Goal: Transaction & Acquisition: Register for event/course

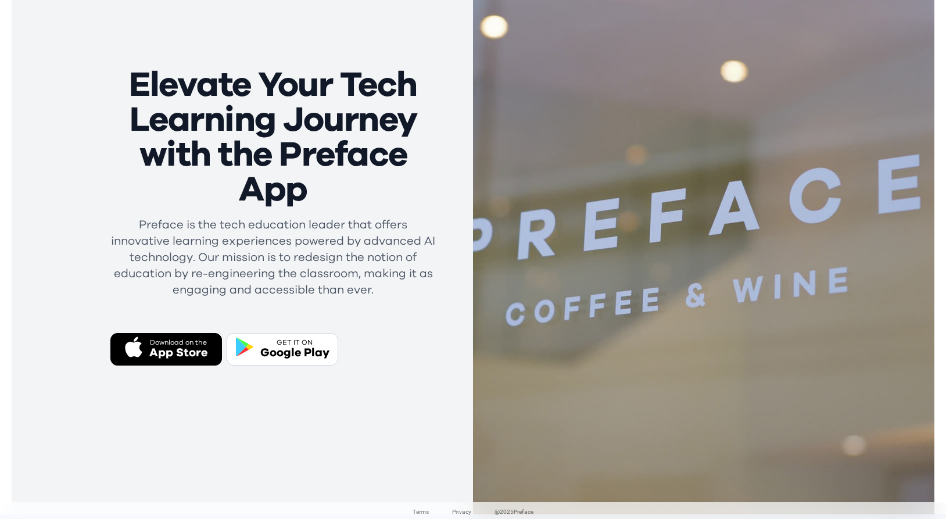
scroll to position [139, 0]
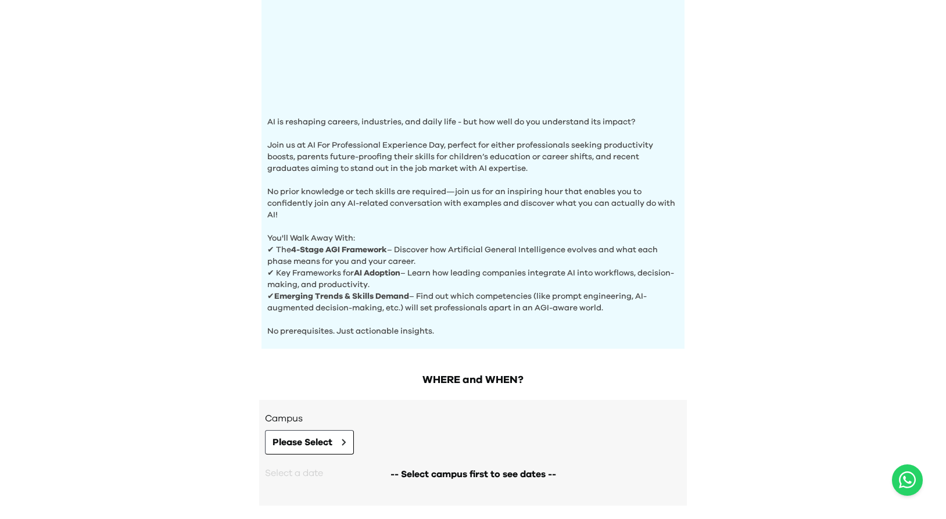
scroll to position [343, 0]
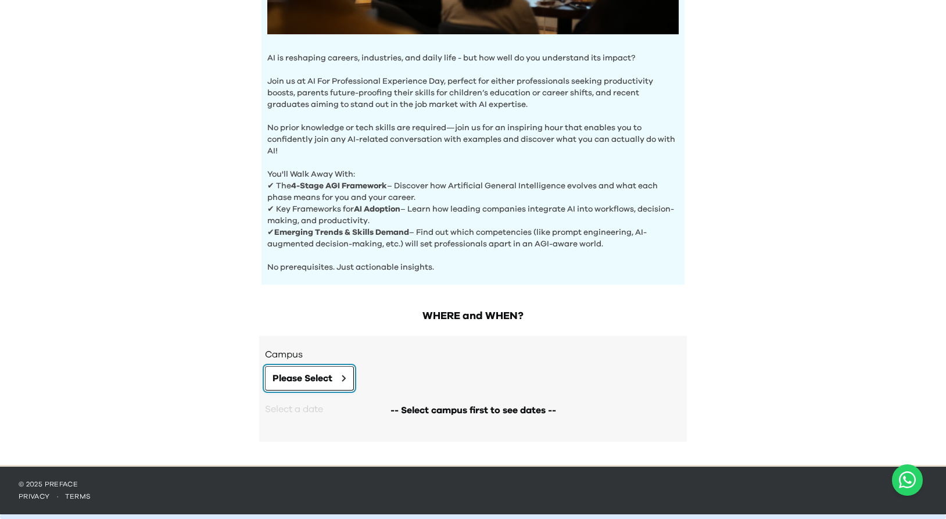
click at [331, 381] on span "Please Select" at bounding box center [303, 378] width 60 height 14
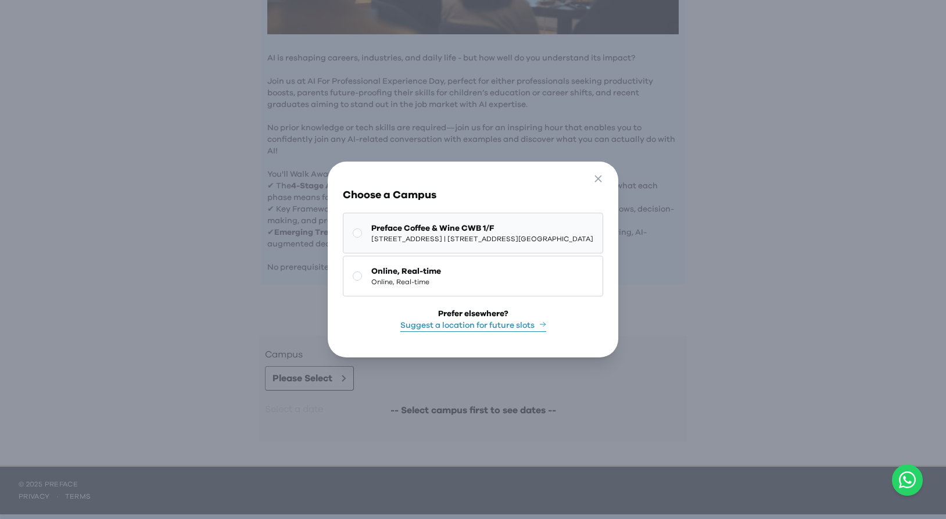
click at [456, 241] on span "1/F, The Sharp, 11 Sharp Street East, Causeway Bay | 銅鑼灣霎東街11號The Sharp 1樓" at bounding box center [482, 238] width 222 height 9
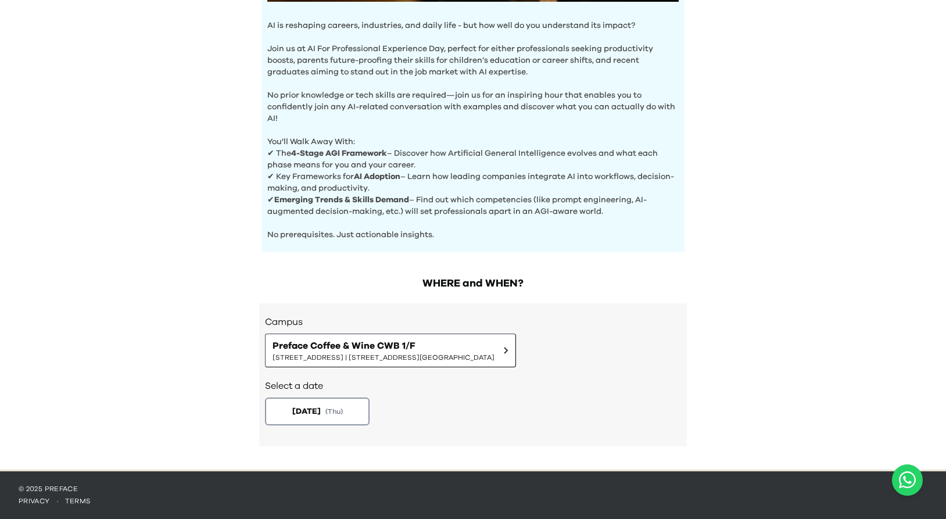
scroll to position [380, 0]
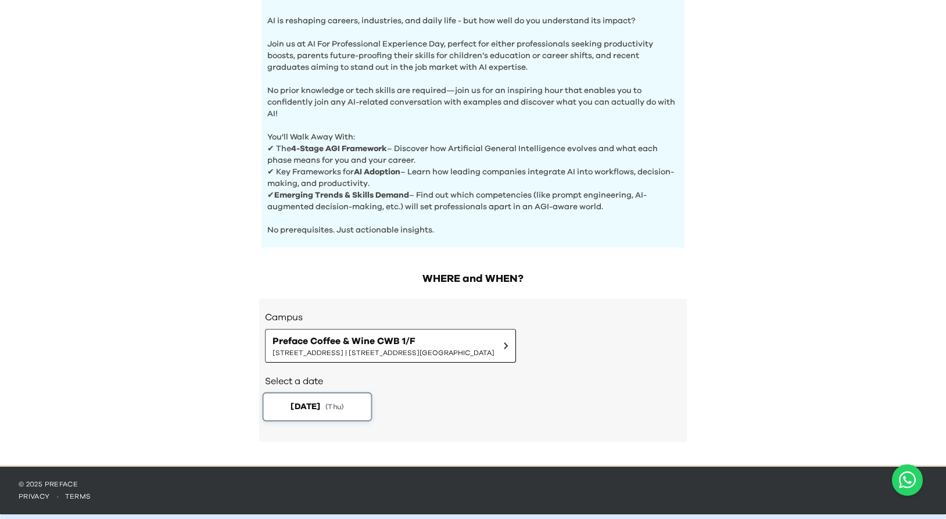
click at [349, 398] on button "2025-10-02 ( Thu )" at bounding box center [318, 406] width 110 height 29
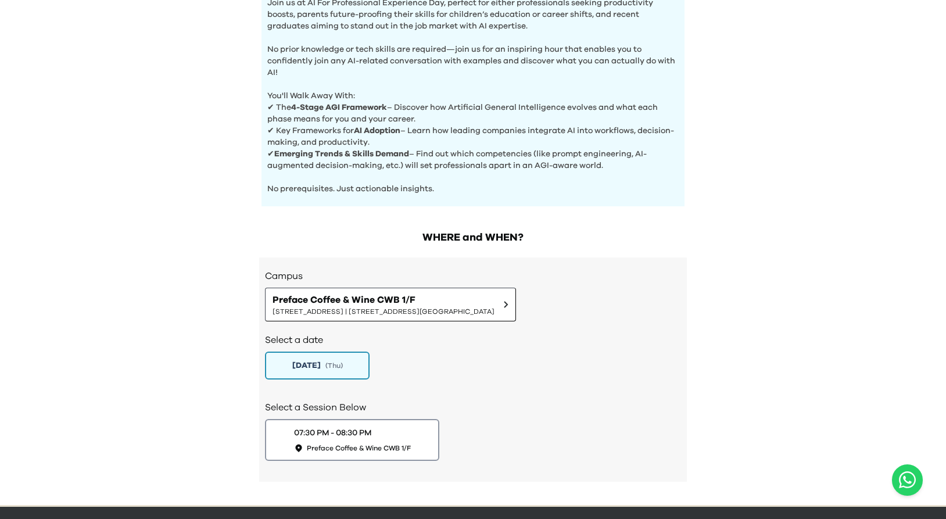
scroll to position [461, 0]
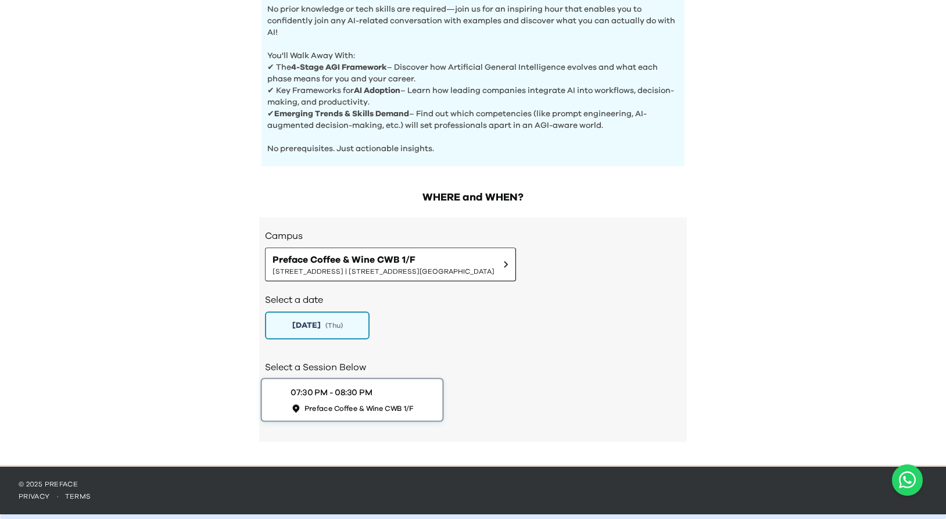
click at [384, 396] on div "07:30 PM - 08:30 PM Preface Coffee & Wine CWB 1/F" at bounding box center [352, 399] width 123 height 27
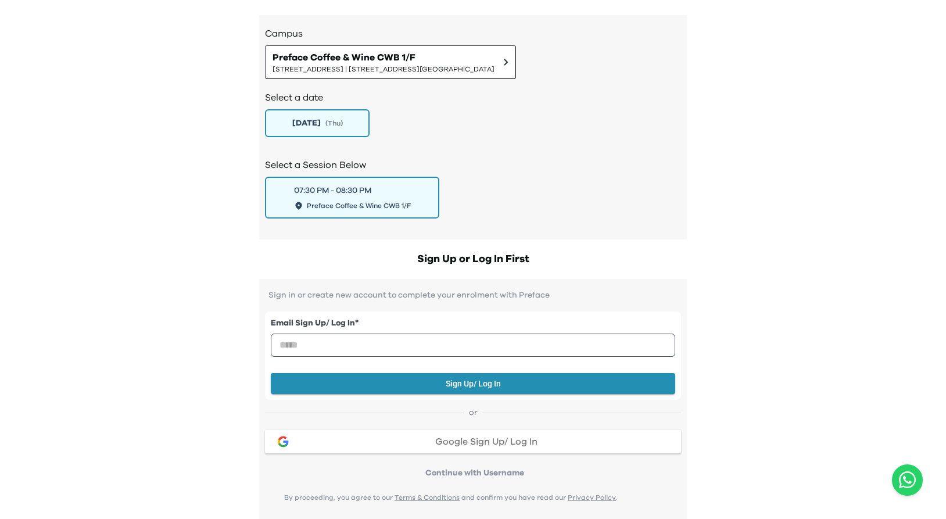
scroll to position [664, 0]
click at [481, 262] on h2 "Sign Up or Log In First" at bounding box center [473, 258] width 428 height 16
click at [692, 194] on div "WHERE and WHEN? Campus Preface Coffee & Wine CWB 1/F 1/F, The Sharp, 11 Sharp S…" at bounding box center [473, 479] width 446 height 1008
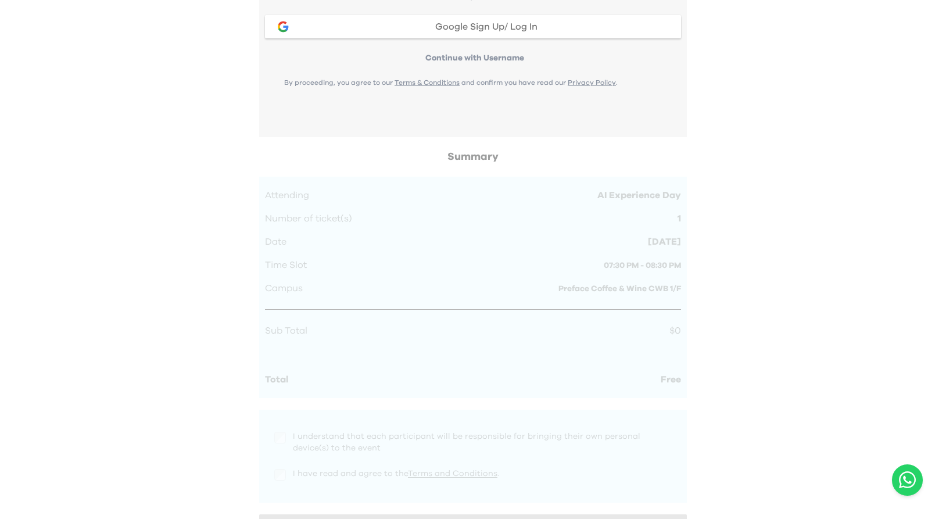
scroll to position [1183, 0]
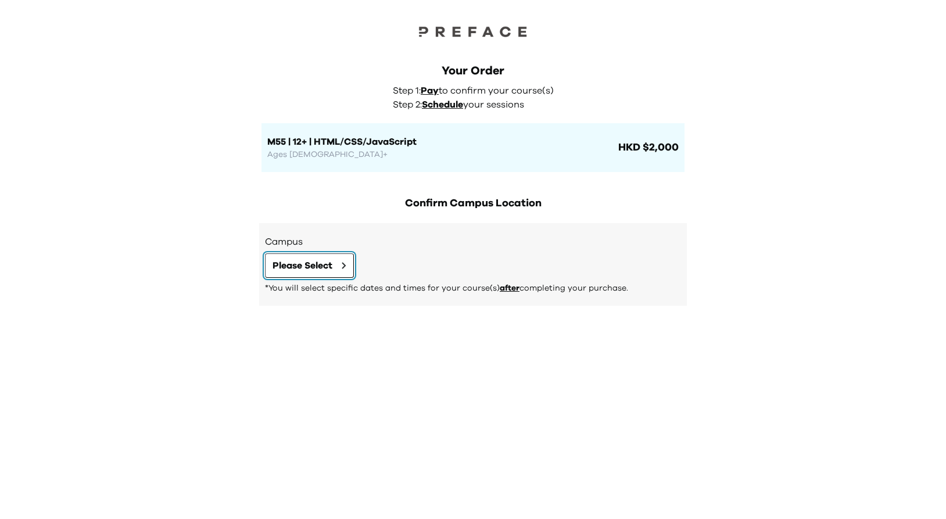
click at [317, 272] on span "Please Select" at bounding box center [303, 266] width 60 height 14
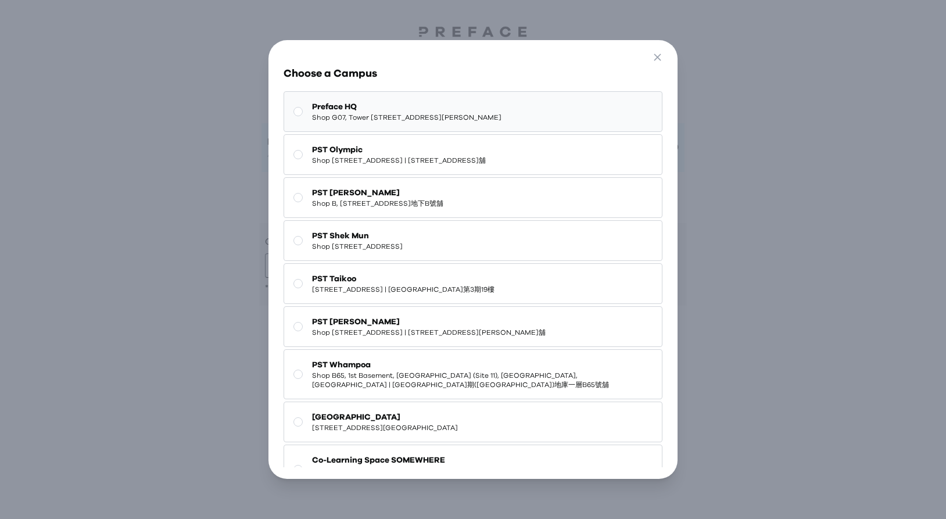
click at [454, 126] on button "Preface HQ Shop G07, Tower 535, 535 Jaffe Road, Causeway Bay | 銅鑼灣謝斐道535號Tower …" at bounding box center [473, 111] width 379 height 41
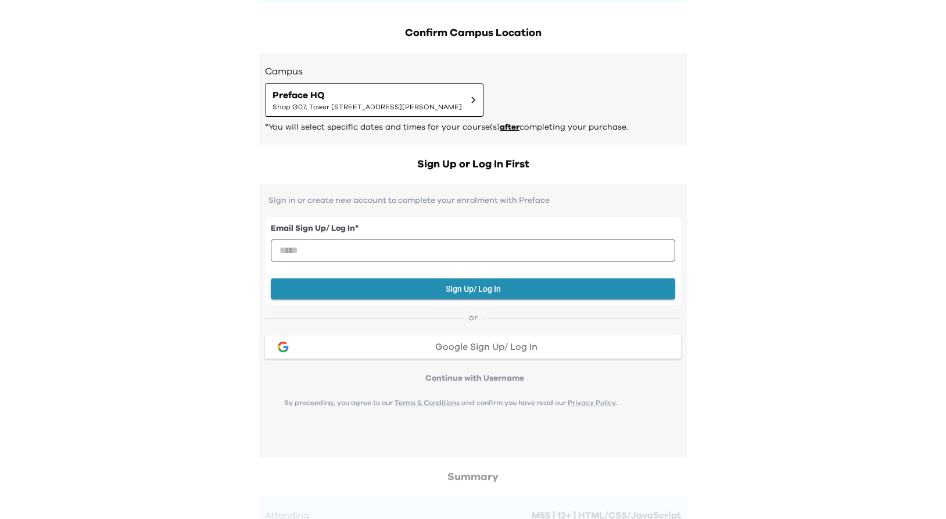
scroll to position [171, 0]
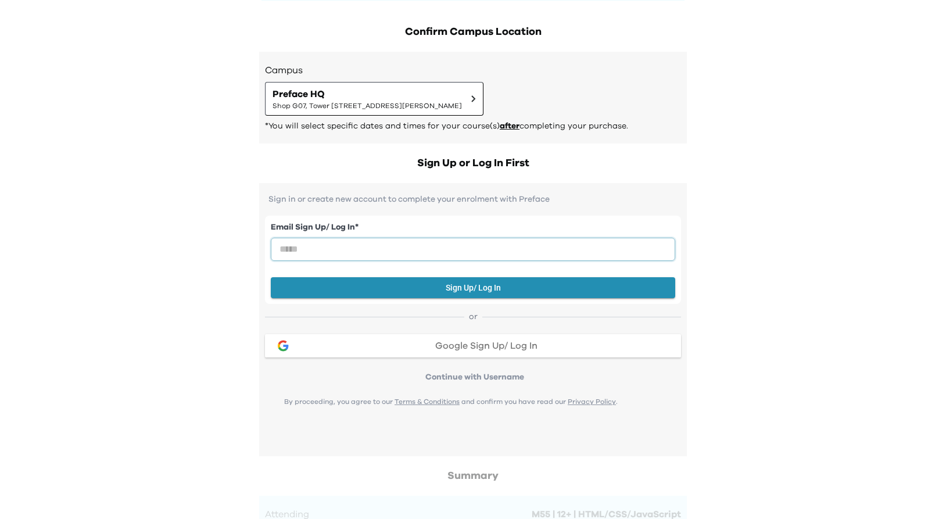
click at [398, 255] on input "email" at bounding box center [473, 249] width 405 height 23
type input "*********"
click at [430, 292] on button "Sign Up/ Log In" at bounding box center [473, 288] width 405 height 22
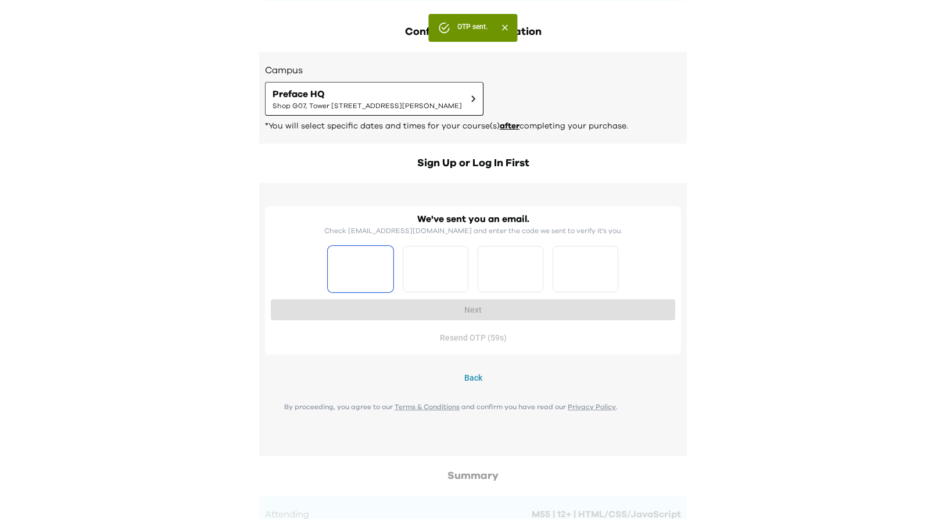
click at [360, 280] on input "Please enter OTP character 1" at bounding box center [361, 269] width 66 height 46
click at [463, 382] on button "Back" at bounding box center [473, 378] width 416 height 22
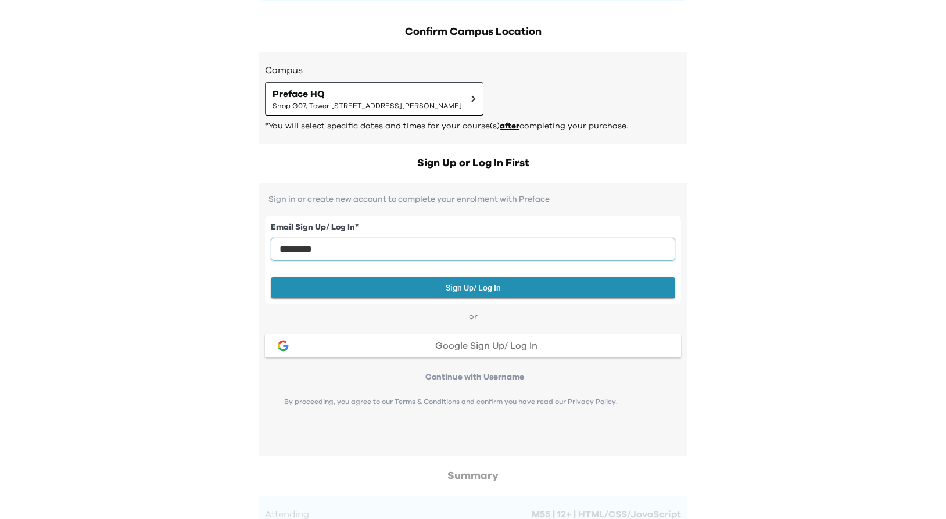
click at [346, 250] on input "*********" at bounding box center [473, 249] width 405 height 23
type input "**********"
click at [425, 291] on button "Sign Up/ Log In" at bounding box center [473, 288] width 405 height 22
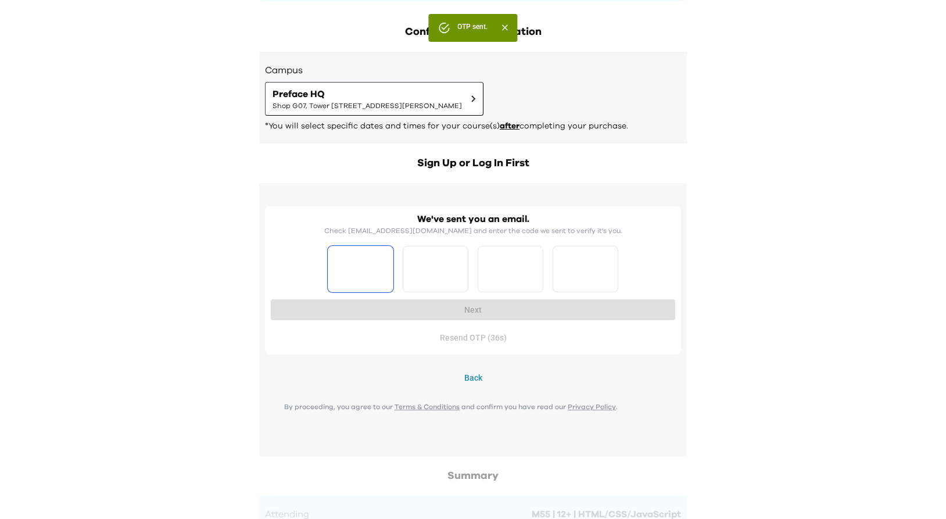
click at [372, 266] on input "Please enter OTP character 1" at bounding box center [361, 269] width 66 height 46
type input "*"
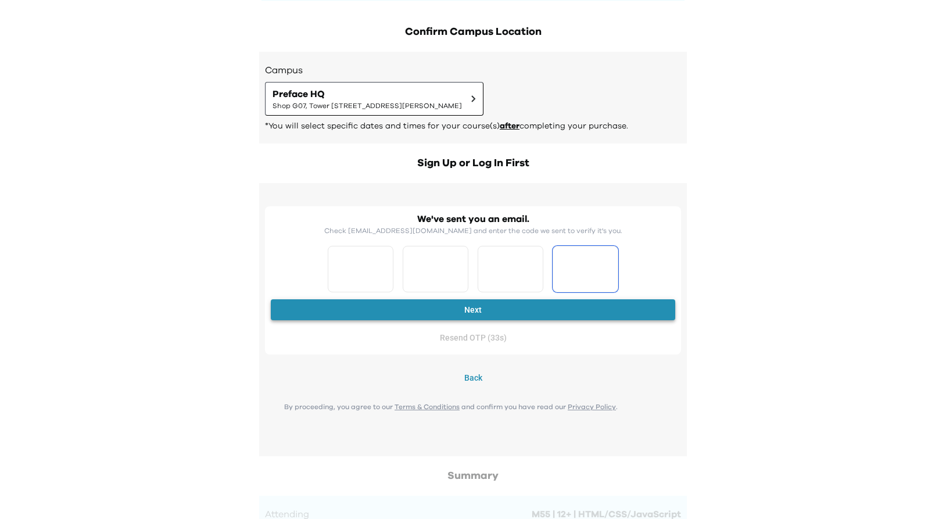
type input "*"
click at [418, 309] on button "Next" at bounding box center [473, 310] width 405 height 22
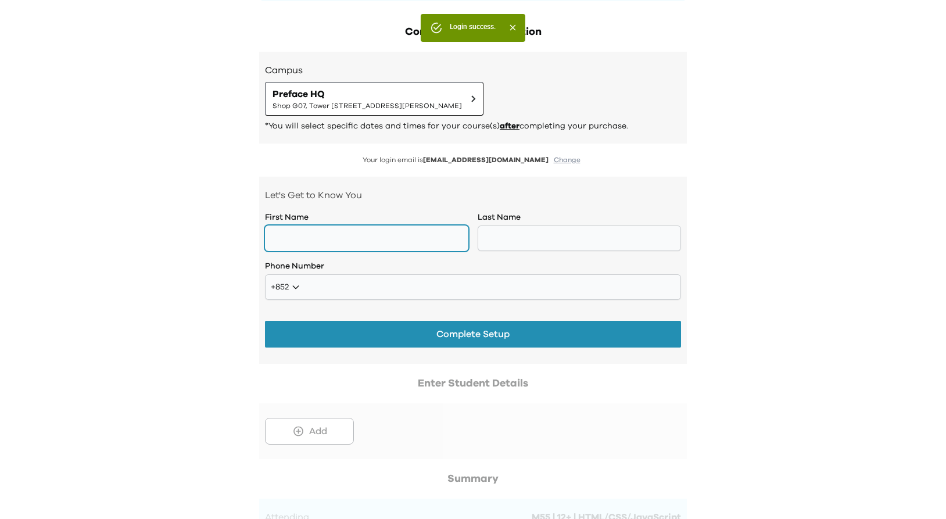
click at [391, 248] on input "text" at bounding box center [366, 239] width 203 height 26
type input "*"
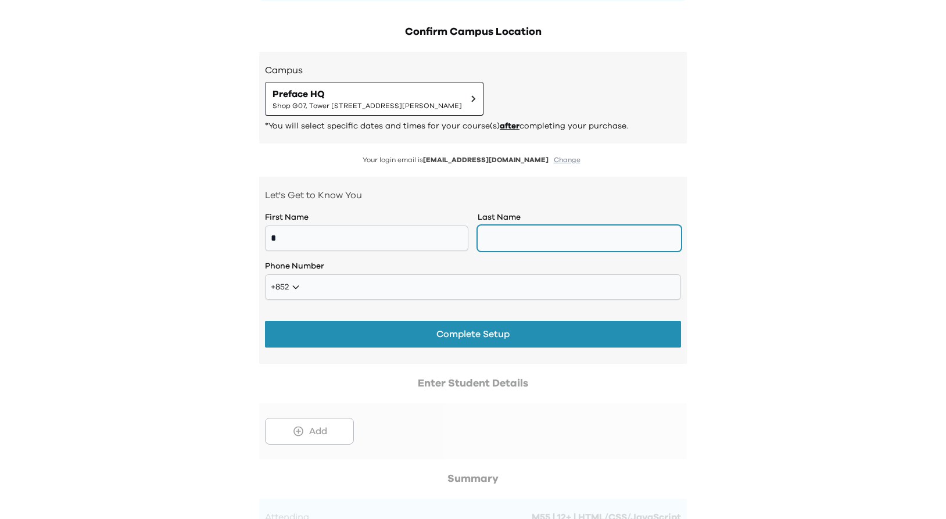
click at [535, 240] on input "text" at bounding box center [579, 239] width 203 height 26
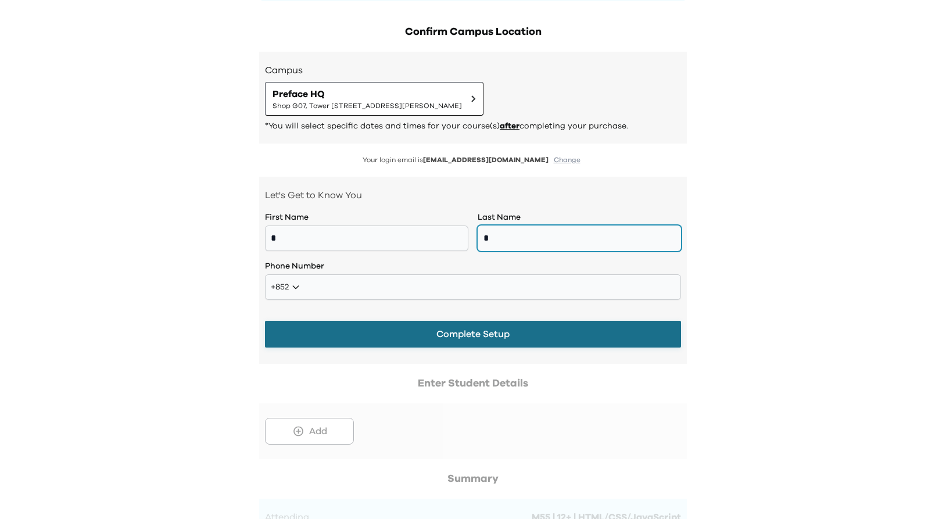
type input "*"
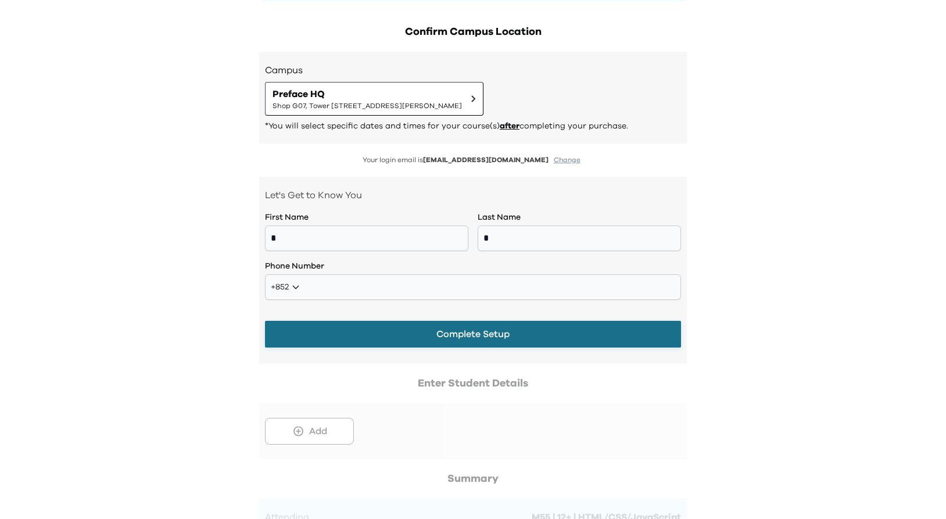
click at [413, 332] on button "Complete Setup" at bounding box center [473, 334] width 416 height 27
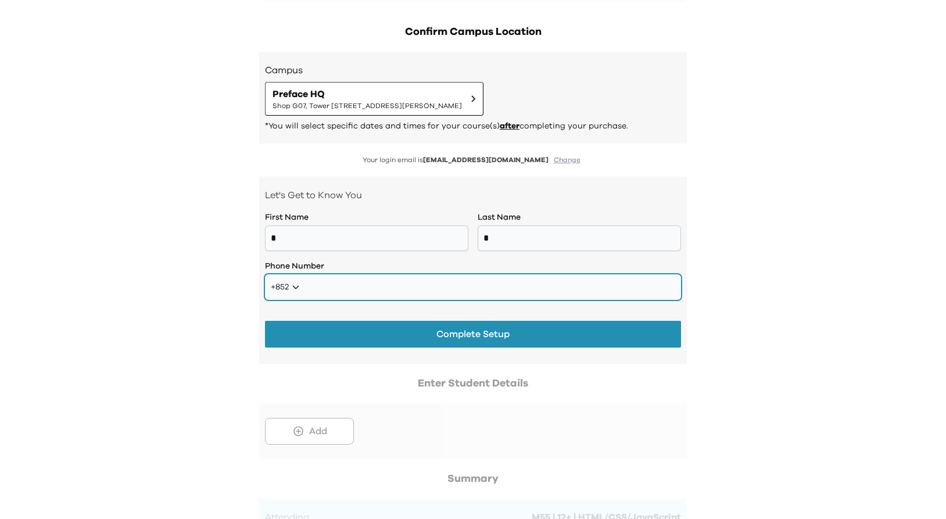
click at [420, 294] on input "tel" at bounding box center [473, 287] width 416 height 26
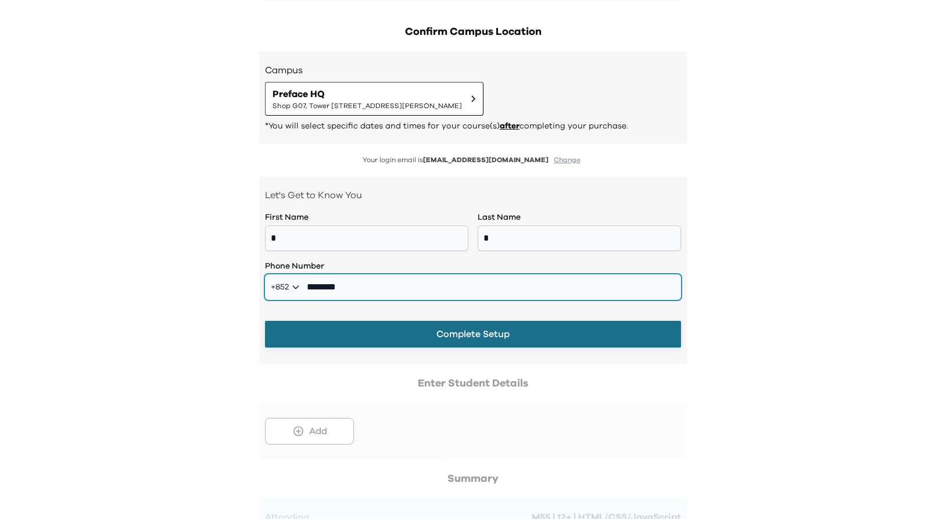
type input "********"
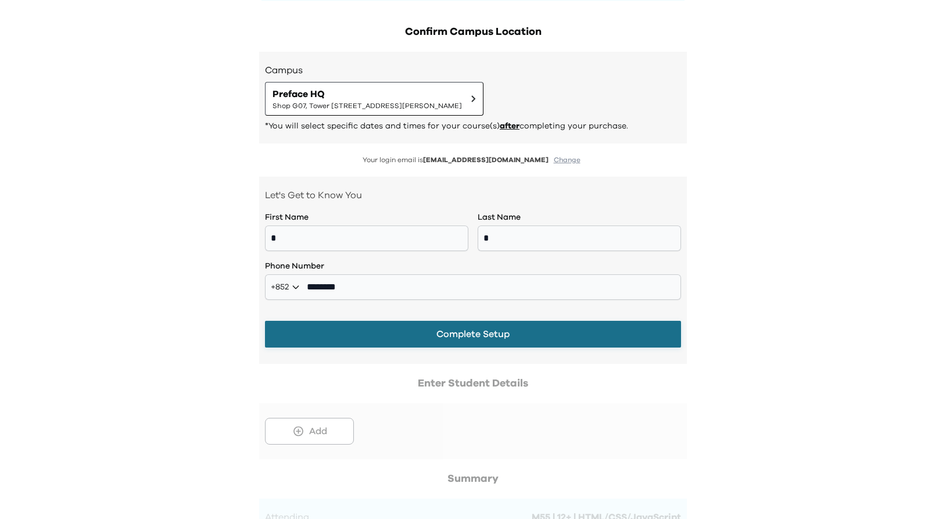
click at [410, 327] on button "Complete Setup" at bounding box center [473, 334] width 416 height 27
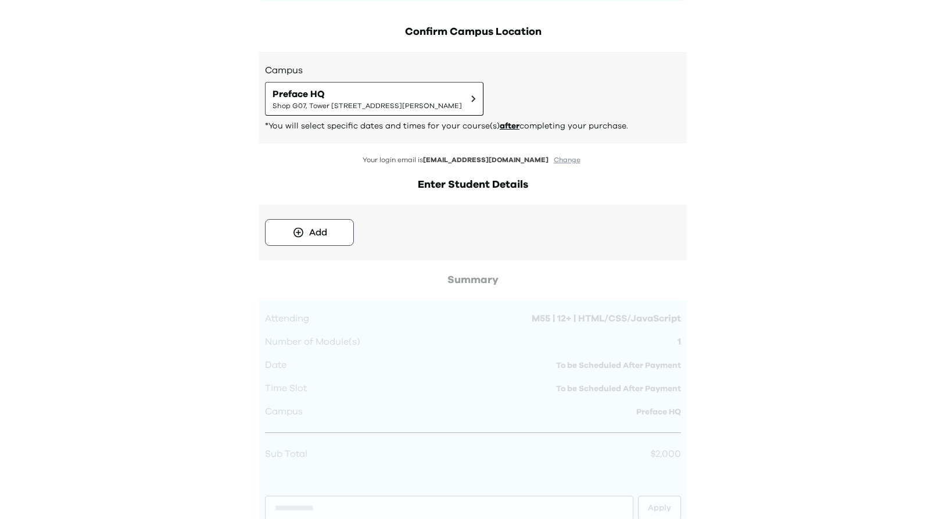
click at [434, 182] on h2 "Enter Student Details" at bounding box center [473, 185] width 428 height 16
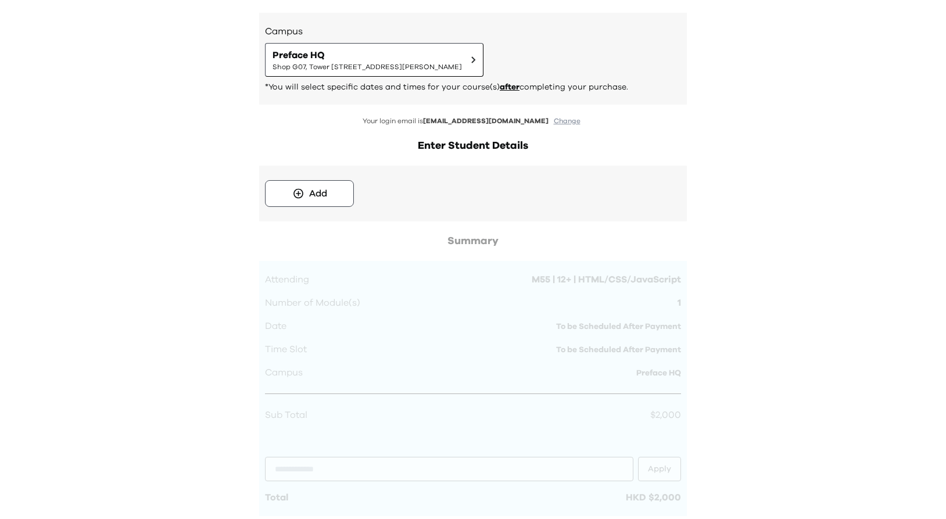
scroll to position [213, 0]
click at [309, 199] on button "Add" at bounding box center [309, 190] width 89 height 27
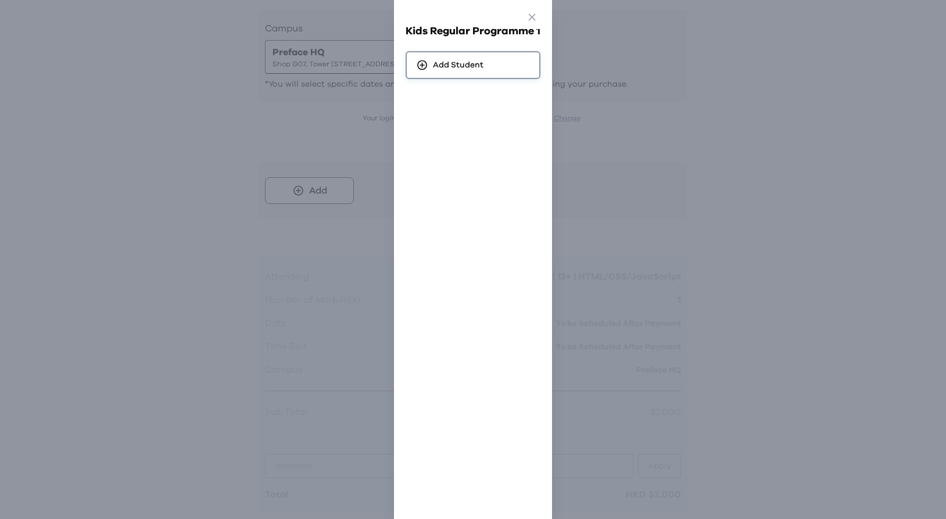
click at [484, 62] on div "Add Student" at bounding box center [473, 65] width 135 height 28
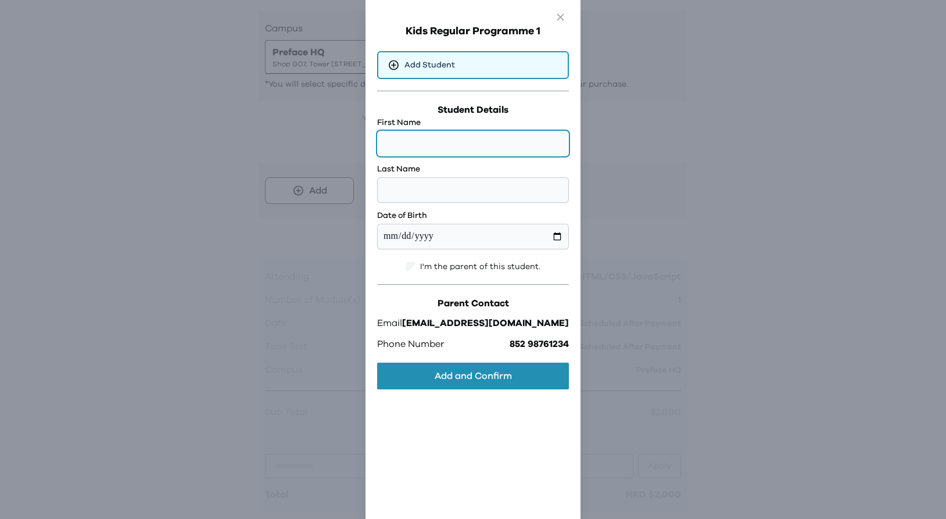
click at [454, 138] on input "text" at bounding box center [473, 144] width 192 height 26
type input "***"
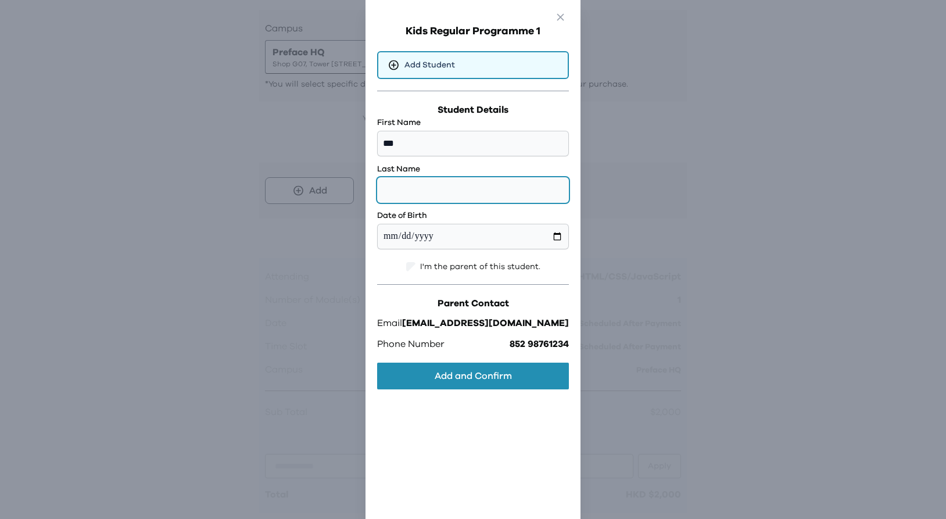
click at [434, 191] on input "text" at bounding box center [473, 190] width 192 height 26
type input "***"
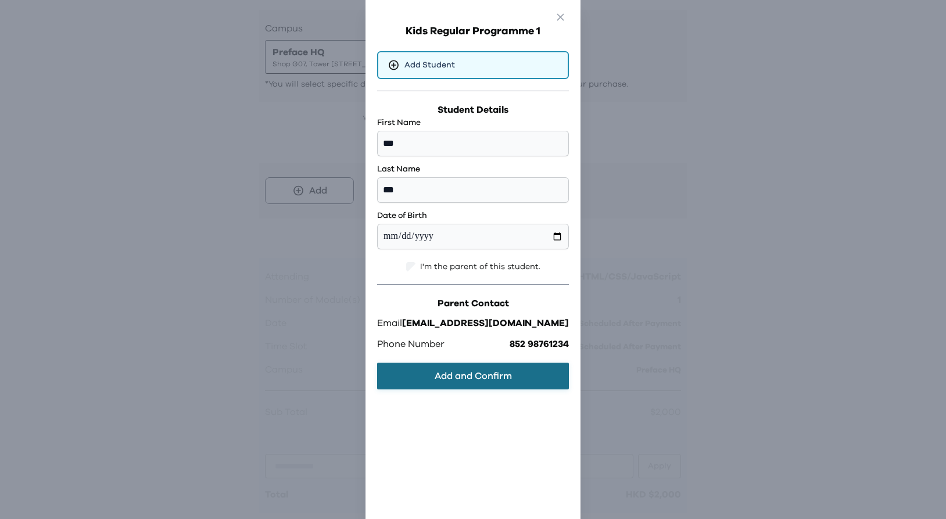
click at [421, 379] on button "Add and Confirm" at bounding box center [473, 376] width 192 height 27
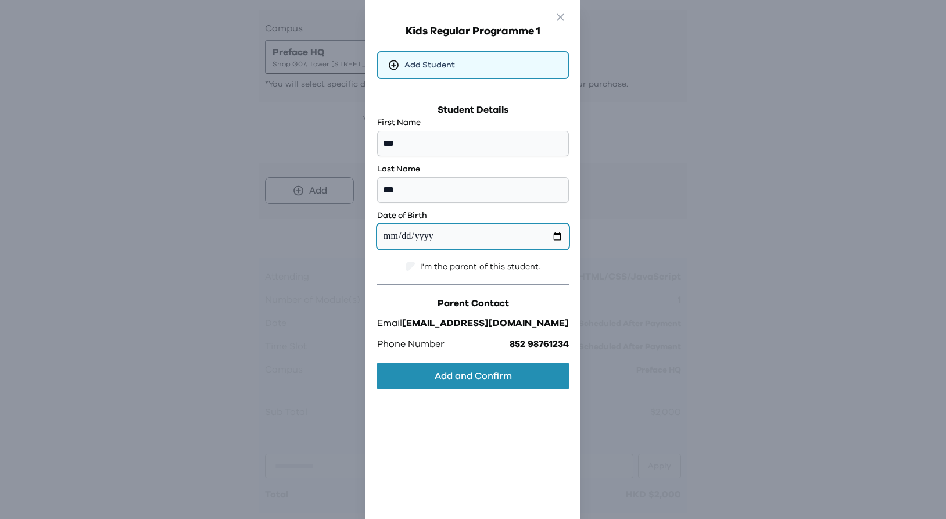
click at [452, 234] on input "date" at bounding box center [473, 237] width 192 height 26
click at [491, 235] on input "date" at bounding box center [473, 237] width 192 height 26
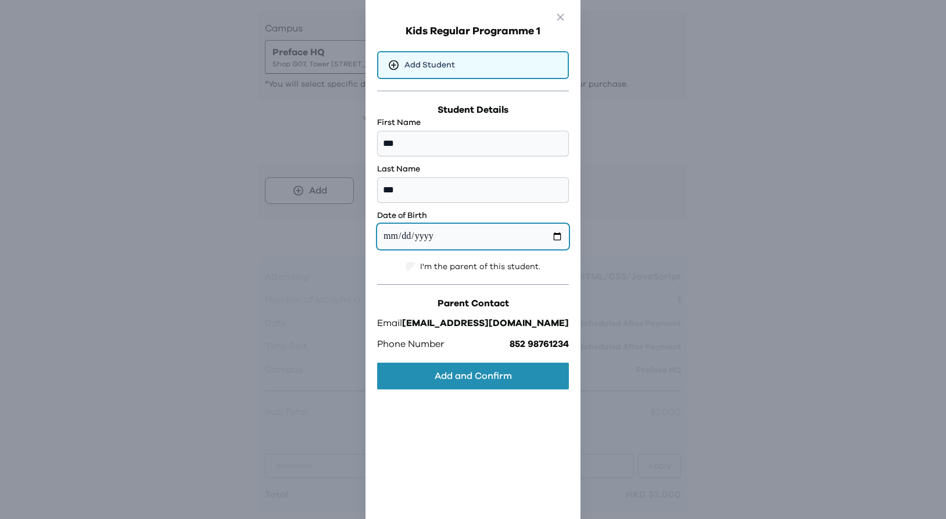
click at [491, 235] on input "date" at bounding box center [473, 237] width 192 height 26
click at [412, 234] on input "date" at bounding box center [473, 237] width 192 height 26
type input "**********"
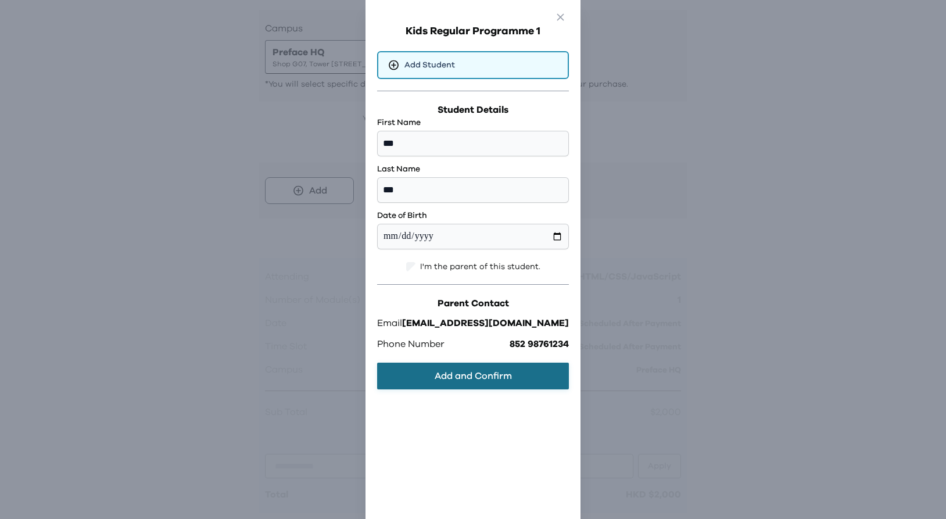
click at [477, 376] on button "Add and Confirm" at bounding box center [473, 376] width 192 height 27
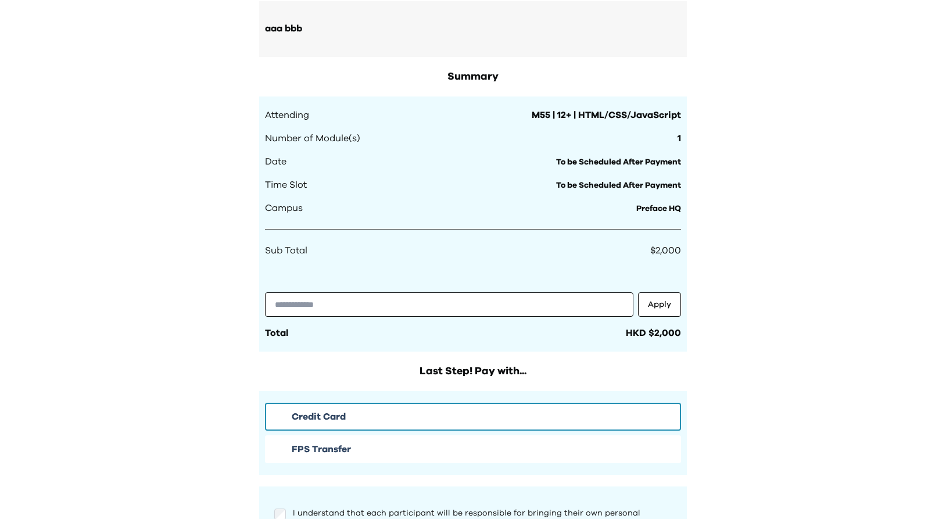
scroll to position [391, 0]
click at [572, 163] on span "To be Scheduled After Payment" at bounding box center [618, 162] width 125 height 8
click at [730, 190] on div "Your Order Step 1: Pay to confirm your course(s) Step 2: Schedule your sessions…" at bounding box center [473, 121] width 946 height 1024
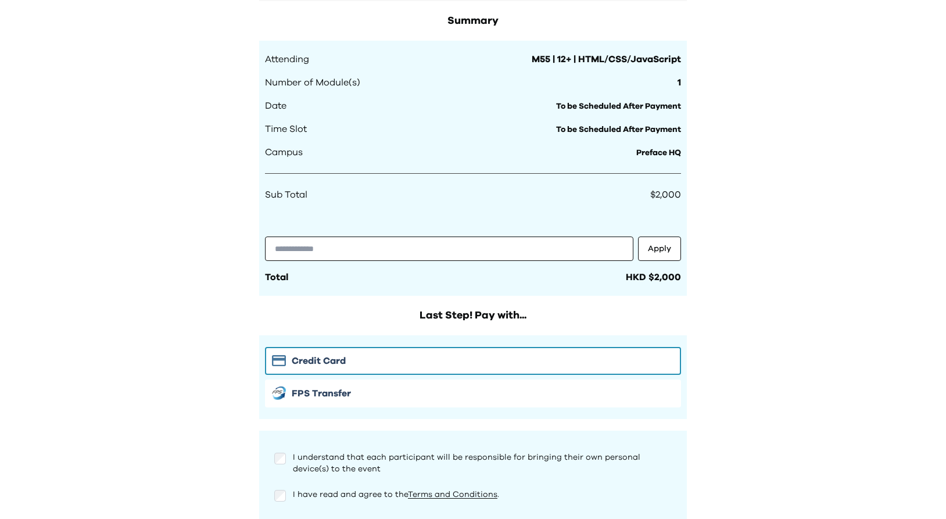
scroll to position [448, 0]
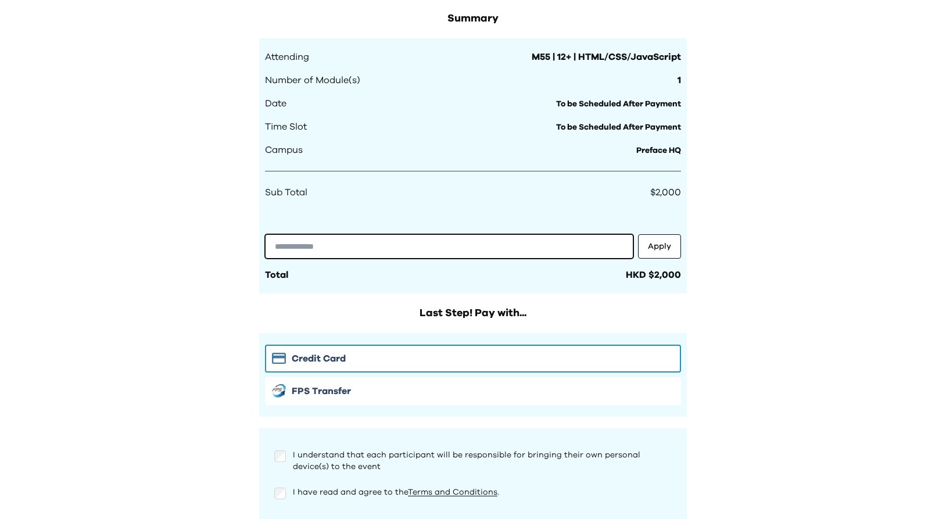
click at [533, 248] on input "text" at bounding box center [449, 246] width 368 height 24
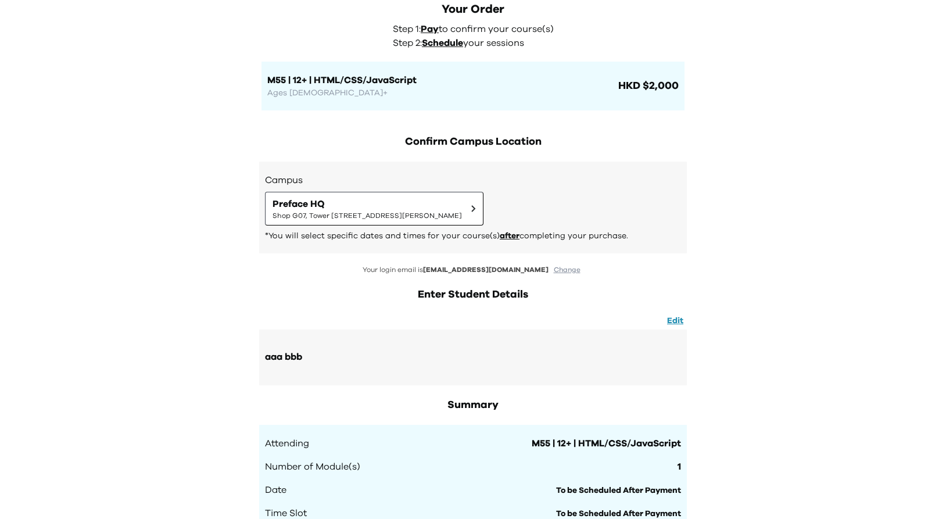
scroll to position [61, 0]
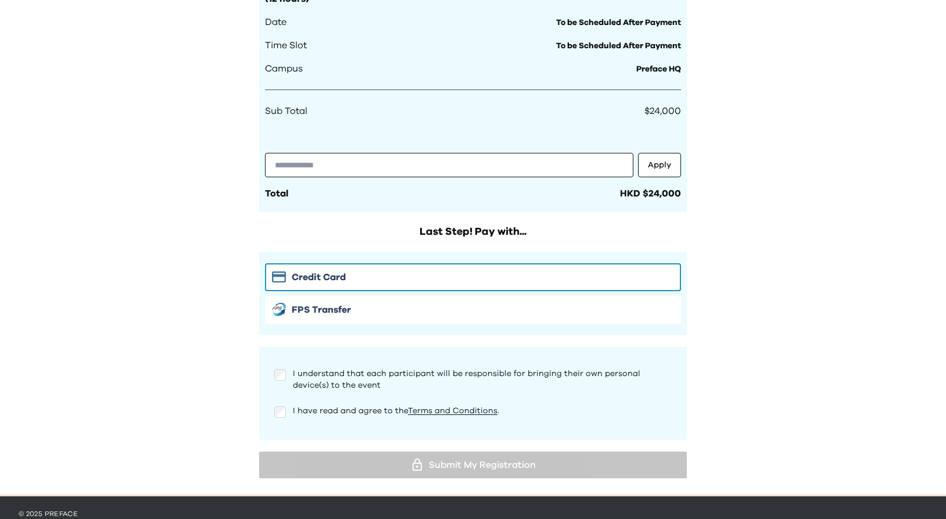
scroll to position [542, 0]
